Goal: Find specific page/section: Find specific page/section

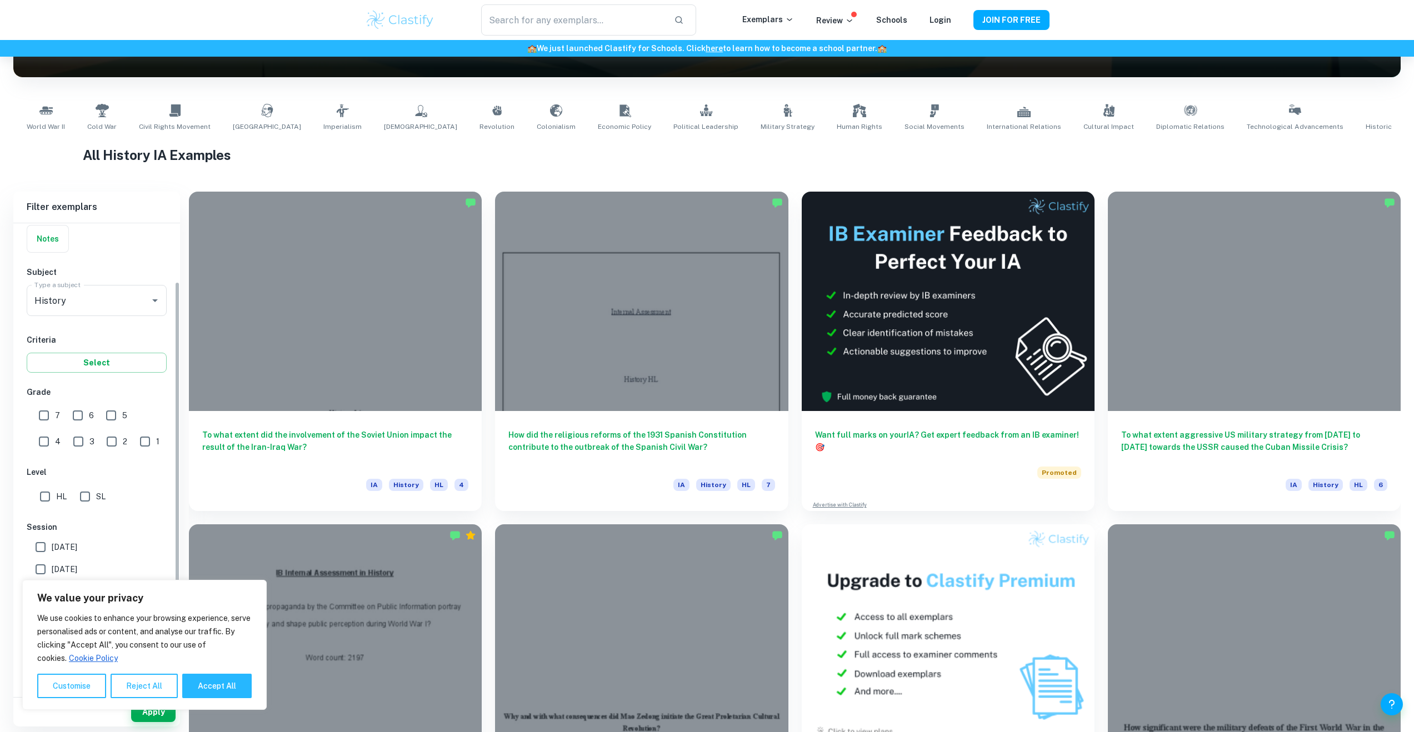
scroll to position [86, 0]
click at [52, 416] on input "7" at bounding box center [44, 415] width 22 height 22
checkbox input "true"
click at [44, 496] on input "HL" at bounding box center [45, 496] width 22 height 22
checkbox input "true"
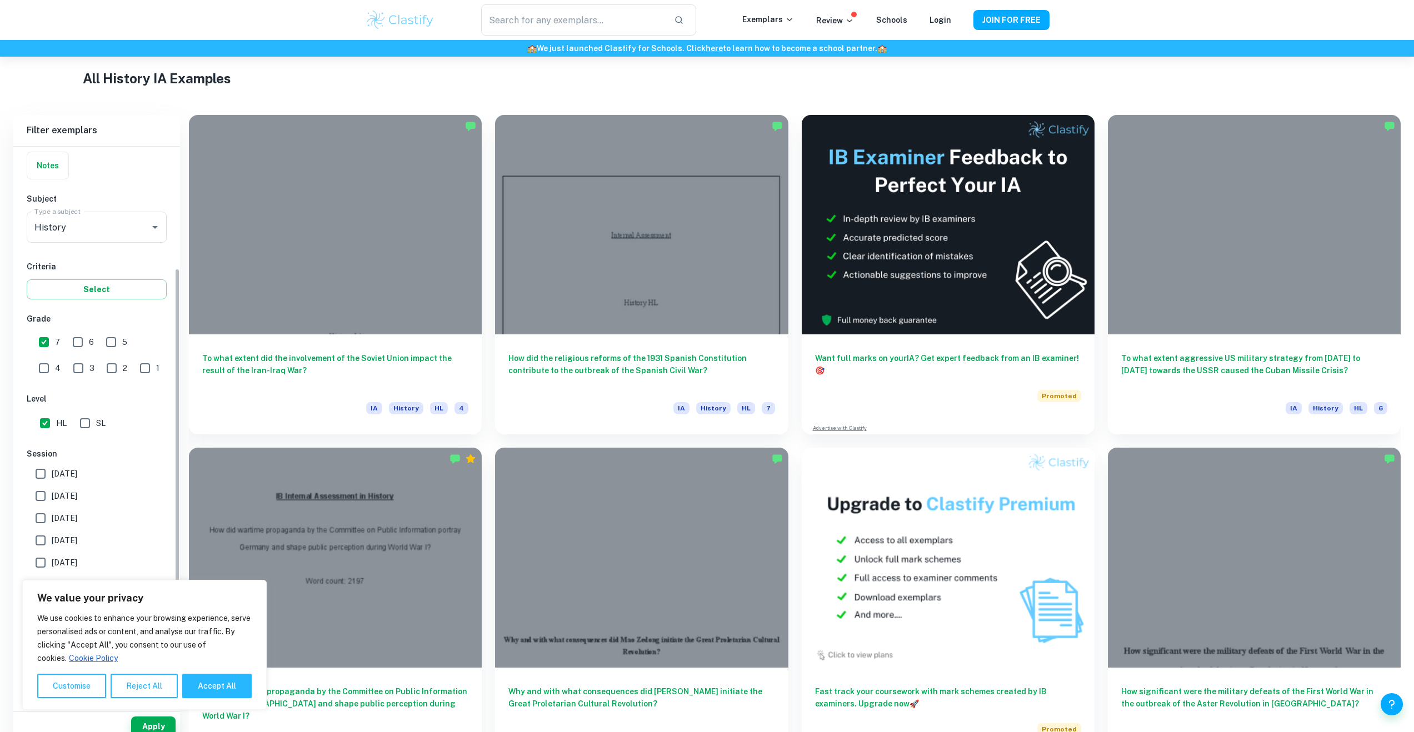
scroll to position [81, 0]
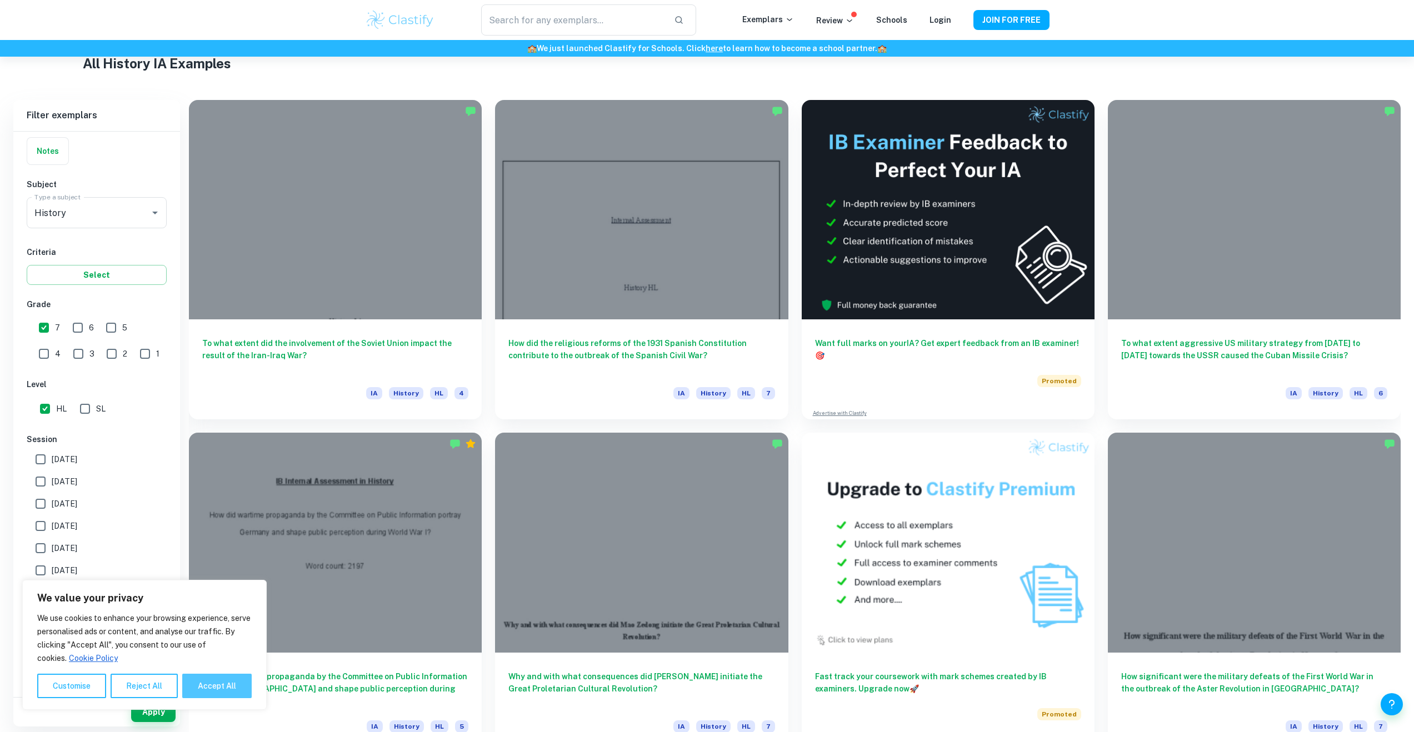
click at [214, 676] on button "Accept All" at bounding box center [216, 686] width 69 height 24
checkbox input "true"
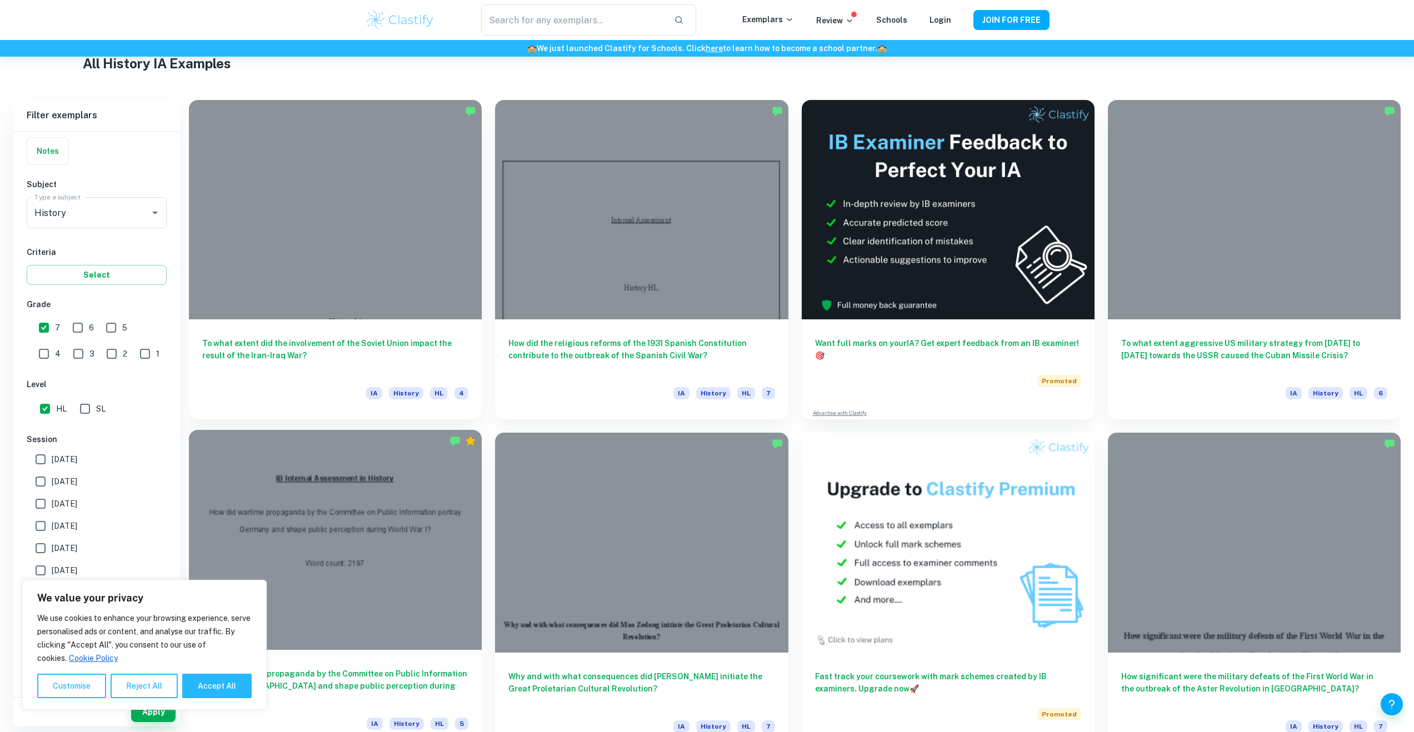
checkbox input "true"
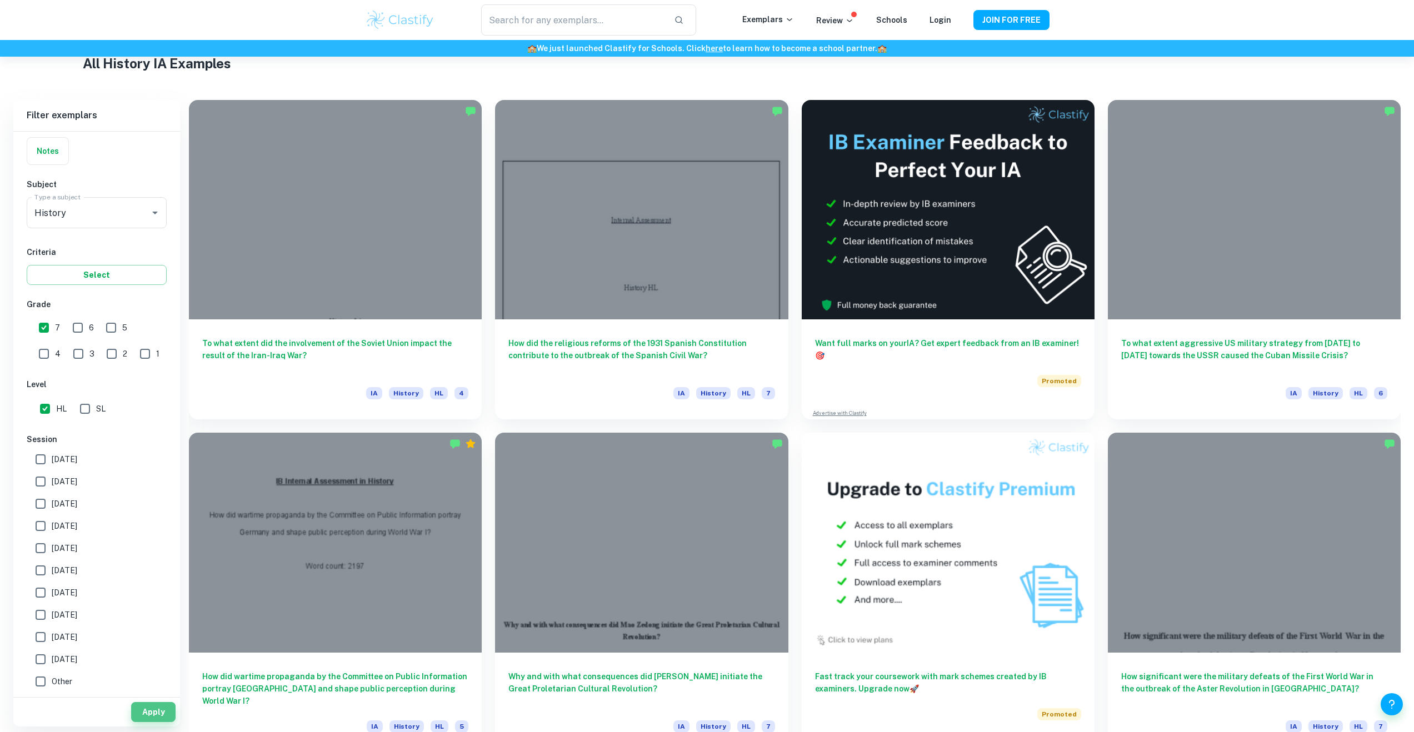
click at [171, 703] on button "Apply" at bounding box center [153, 712] width 44 height 20
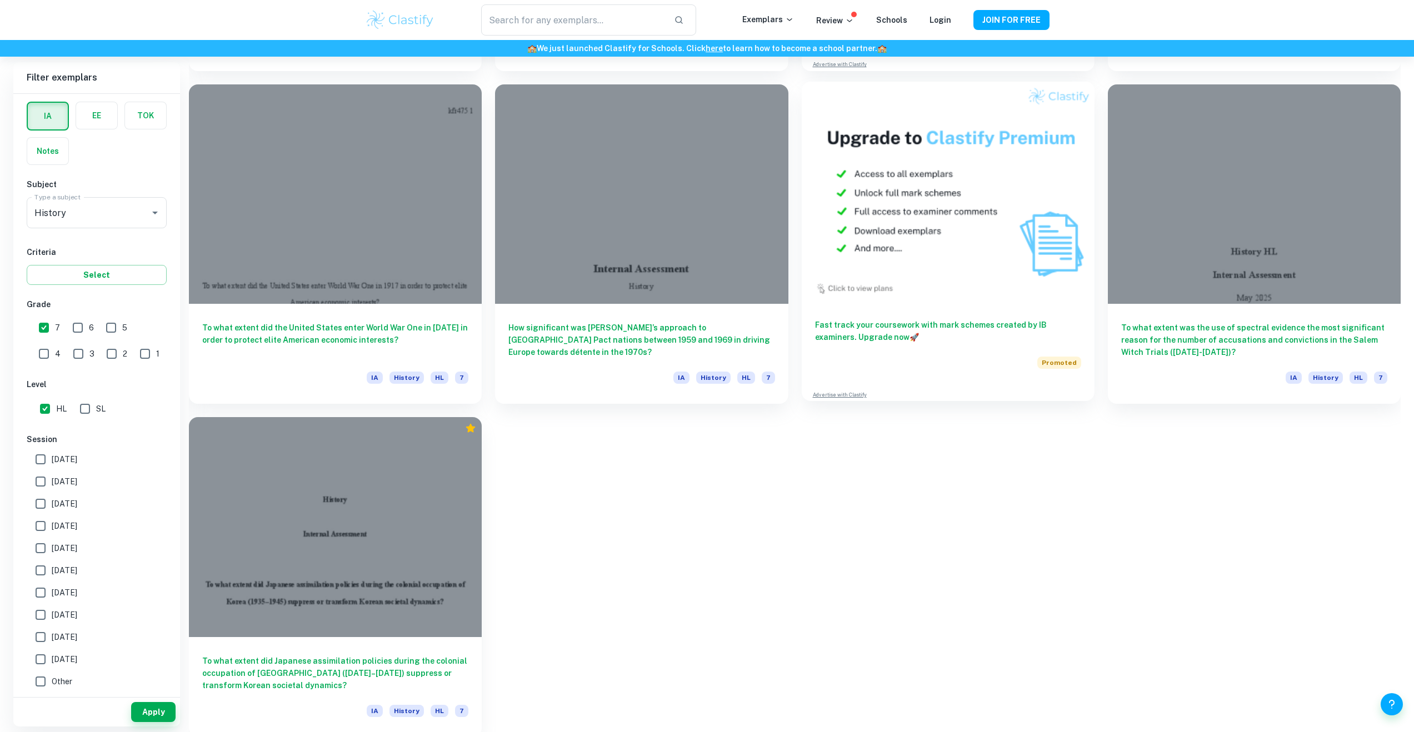
scroll to position [4624, 0]
